Goal: Information Seeking & Learning: Learn about a topic

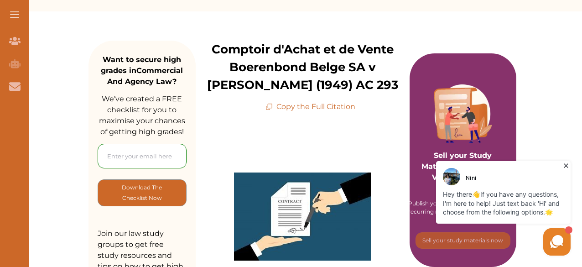
scroll to position [104, 0]
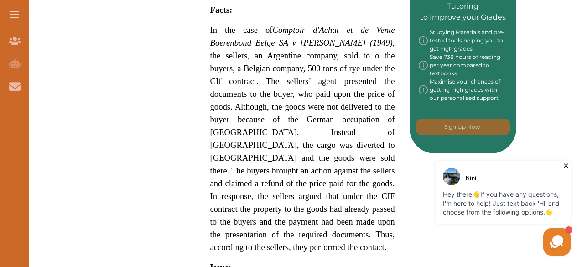
scroll to position [502, 0]
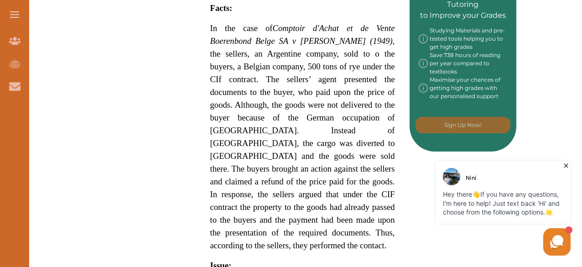
click at [316, 126] on span "In the case of Comptoir d'Achat et de Vente Boerenbond Belge SA v [PERSON_NAME]…" at bounding box center [302, 136] width 185 height 227
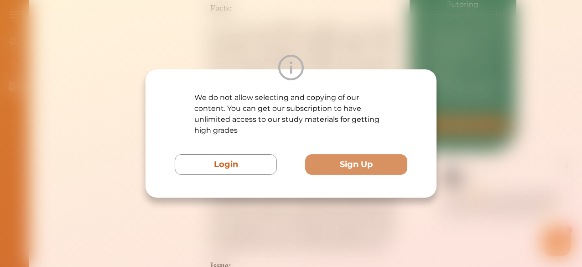
click at [379, 24] on div "We do not allow selecting and copying of our content. You can get our subscript…" at bounding box center [291, 133] width 582 height 267
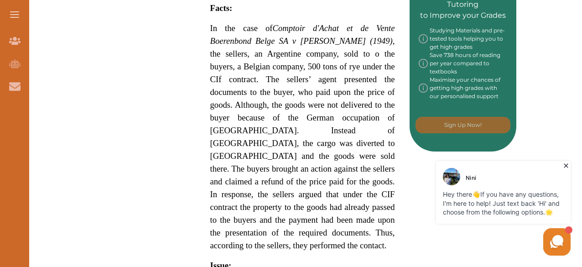
click at [123, 72] on div "Want to secure high grades in Commercial And Agency Law ? We’ve created a FREE …" at bounding box center [302, 118] width 428 height 1009
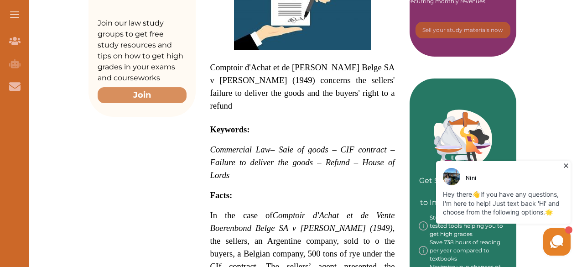
scroll to position [313, 0]
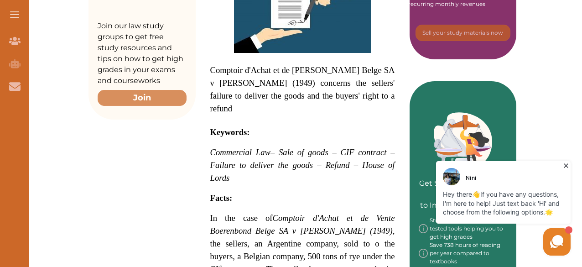
click at [213, 67] on span "Comptoir d'Achat et de [PERSON_NAME] Belge SA v [PERSON_NAME] (1949) concerns t…" at bounding box center [302, 89] width 185 height 48
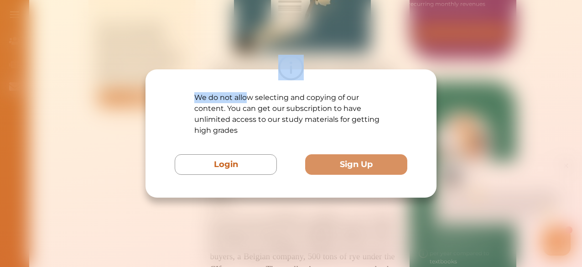
drag, startPoint x: 213, startPoint y: 67, endPoint x: 244, endPoint y: 87, distance: 36.4
click at [244, 87] on div "We do not allow selecting and copying of our content. You can get our subscript…" at bounding box center [290, 133] width 291 height 128
click at [166, 88] on div "We do not allow selecting and copying of our content. You can get our subscript…" at bounding box center [290, 133] width 291 height 128
click at [105, 73] on div "We do not allow selecting and copying of our content. You can get our subscript…" at bounding box center [291, 133] width 582 height 267
